Goal: Information Seeking & Learning: Learn about a topic

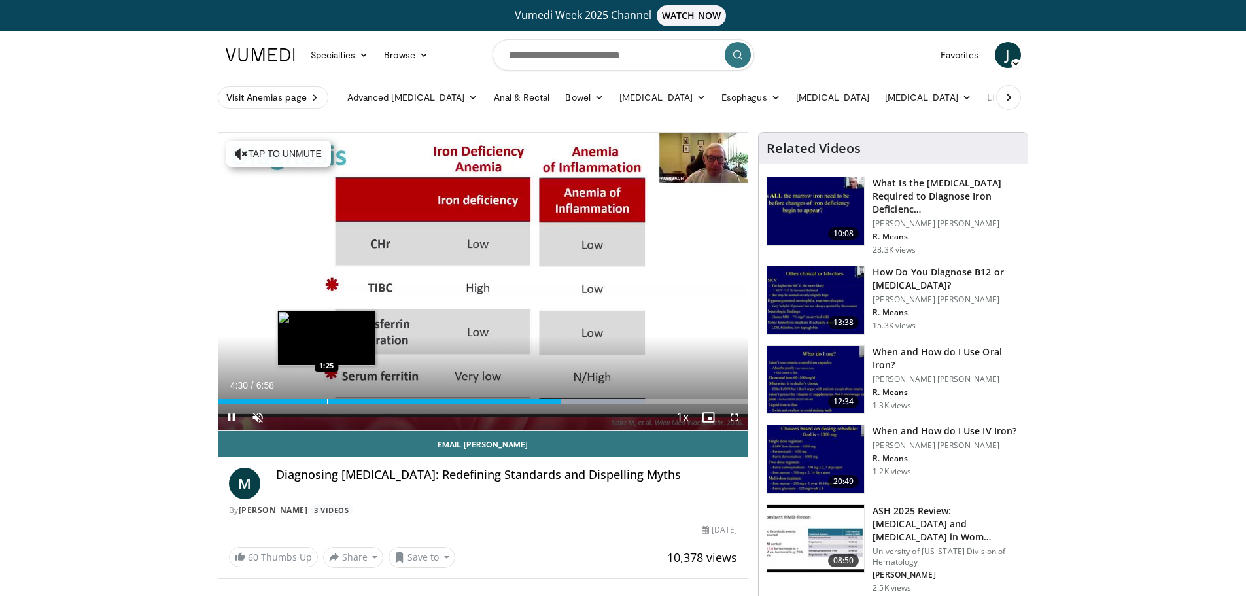
click at [326, 396] on div "Loaded : 80.54% 4:30 1:25" at bounding box center [483, 398] width 530 height 12
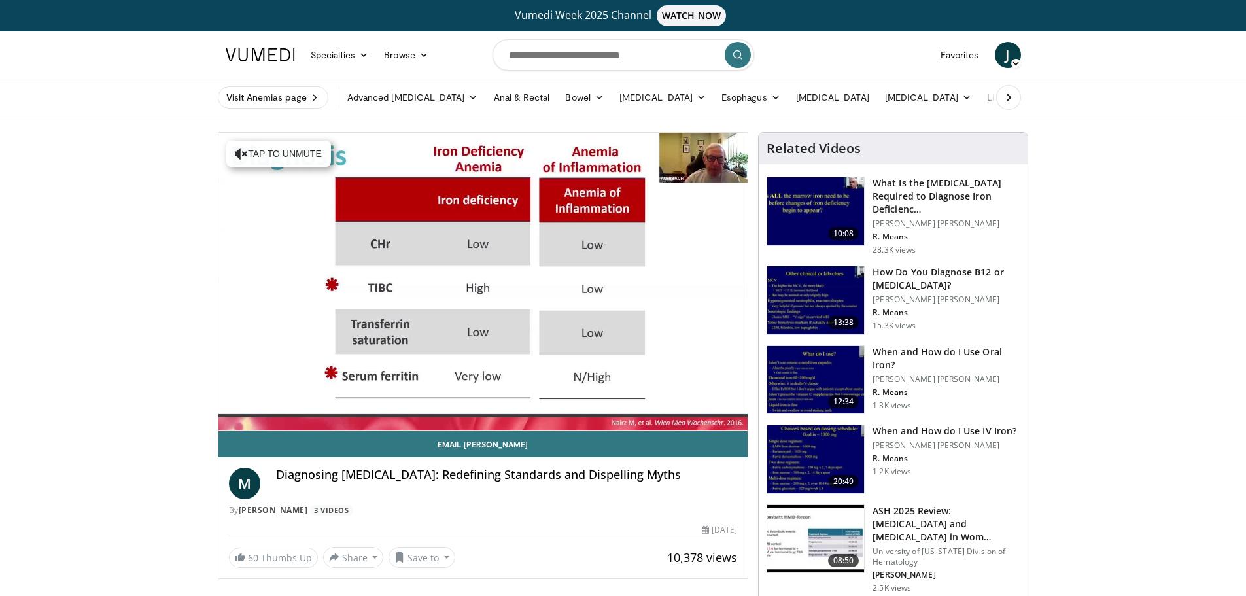
click at [802, 358] on img at bounding box center [815, 380] width 97 height 68
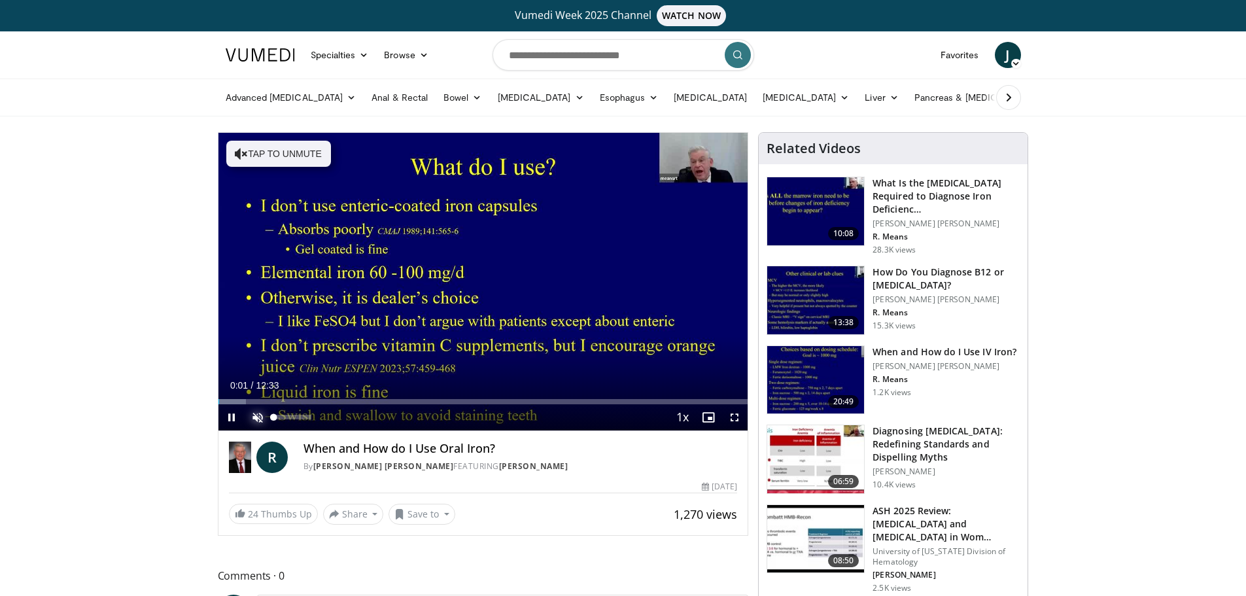
click at [258, 414] on span "Video Player" at bounding box center [258, 417] width 26 height 26
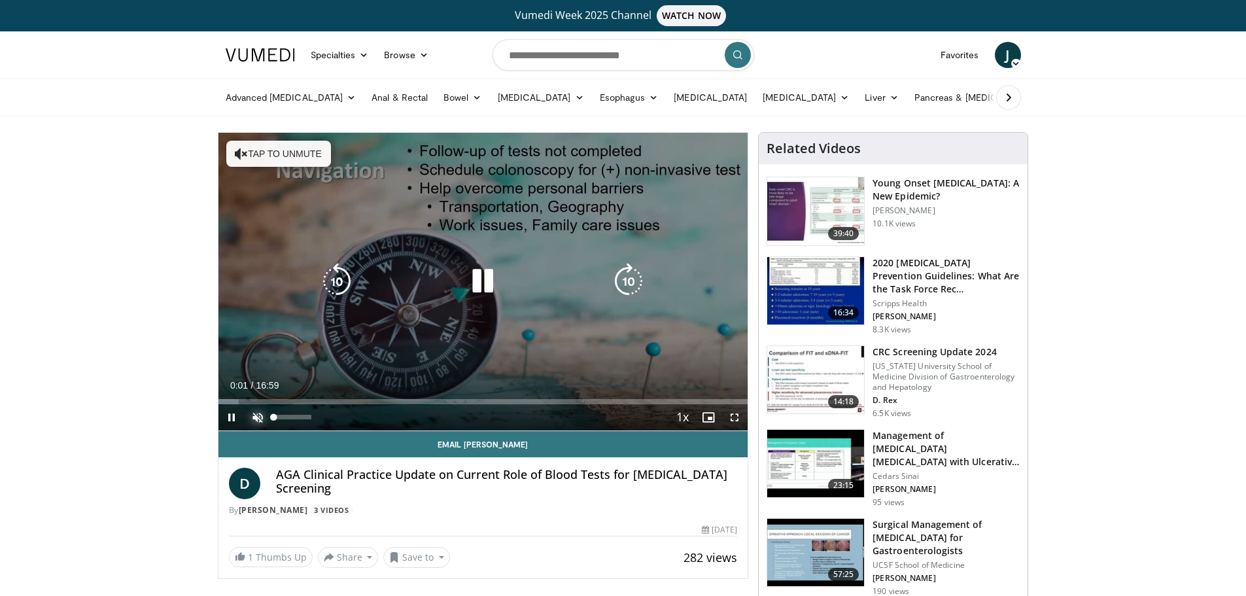
click at [259, 418] on span "Video Player" at bounding box center [258, 417] width 26 height 26
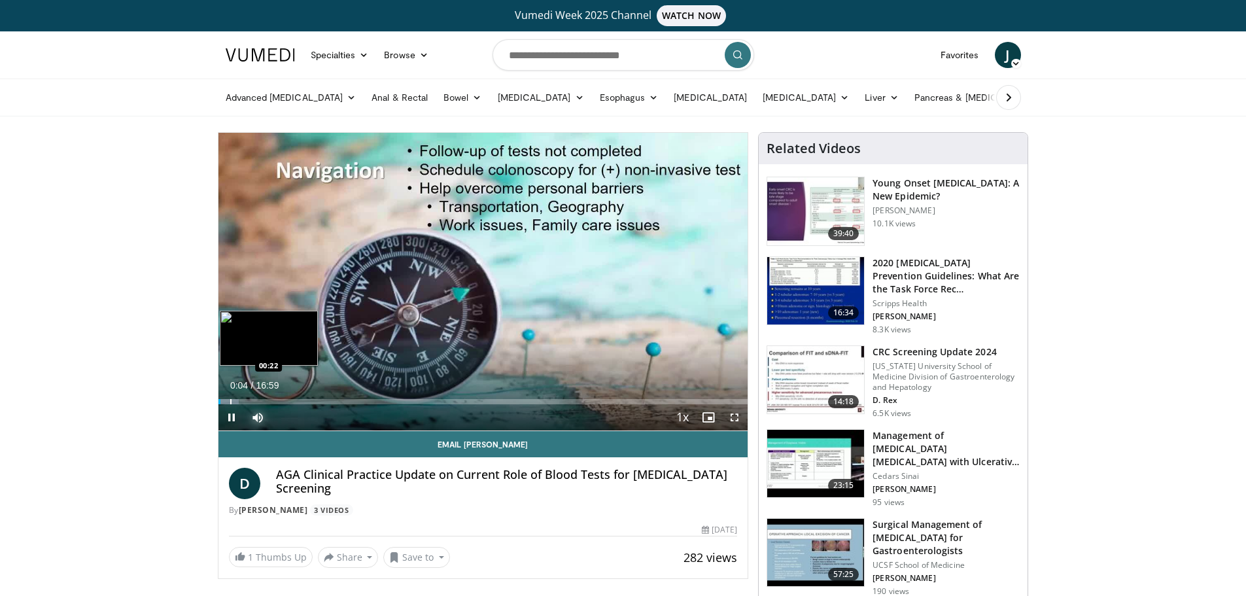
click at [230, 402] on div "Progress Bar" at bounding box center [230, 401] width 1 height 5
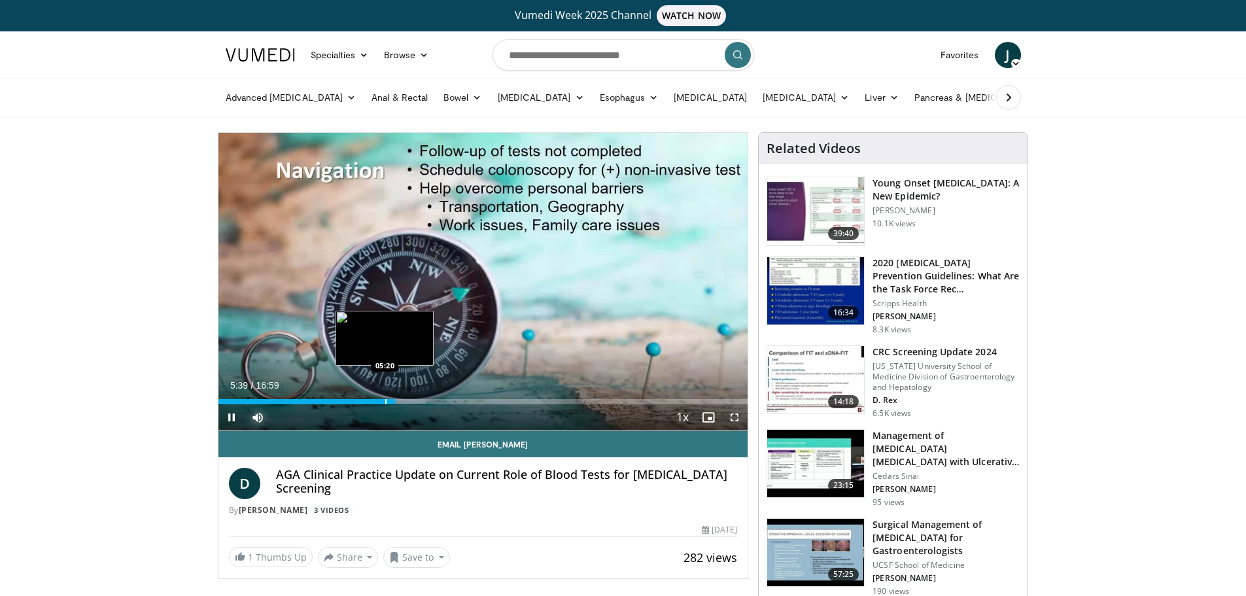
click at [385, 403] on div "Progress Bar" at bounding box center [385, 401] width 1 height 5
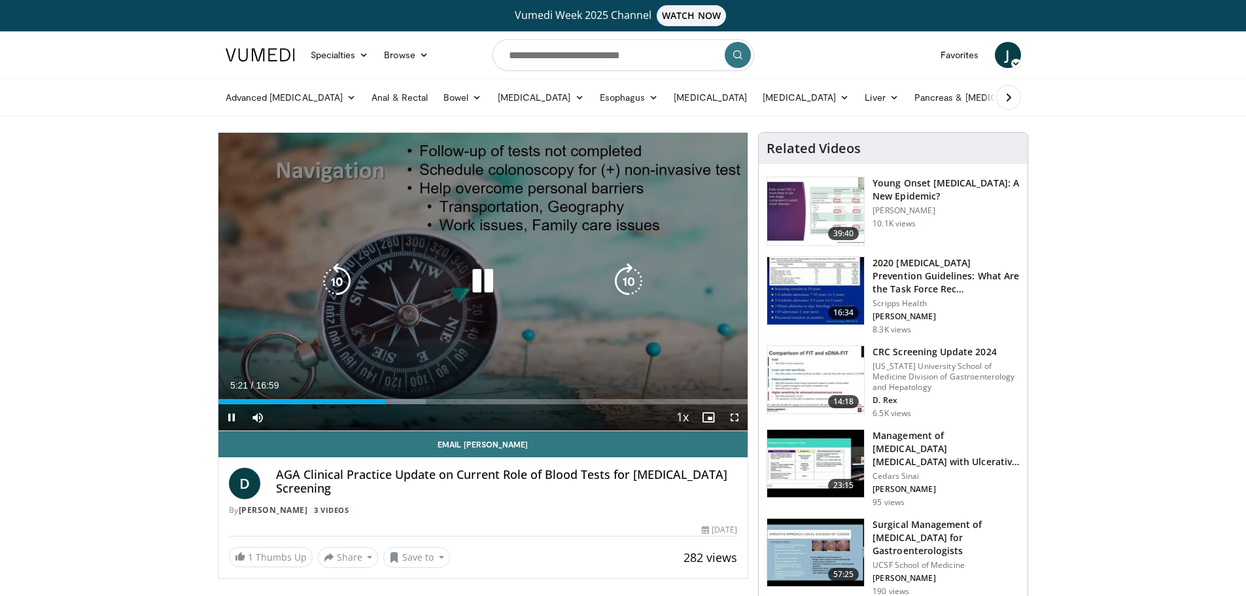
click at [498, 279] on icon "Video Player" at bounding box center [482, 281] width 37 height 37
